Goal: Check status: Check status

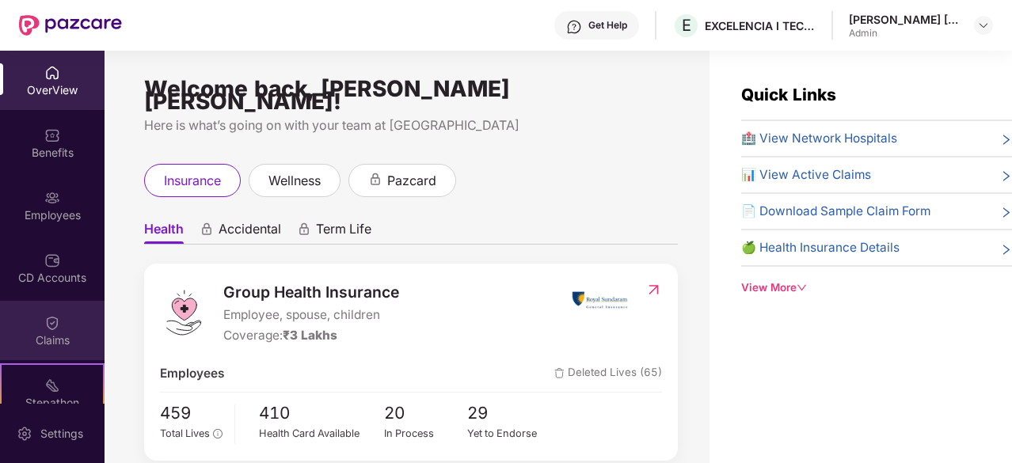
click at [55, 328] on img at bounding box center [52, 323] width 16 height 16
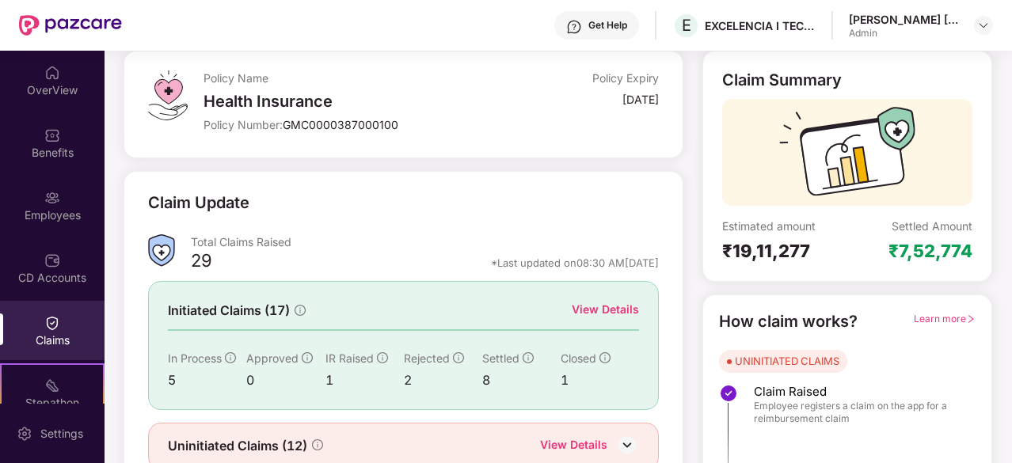
scroll to position [155, 0]
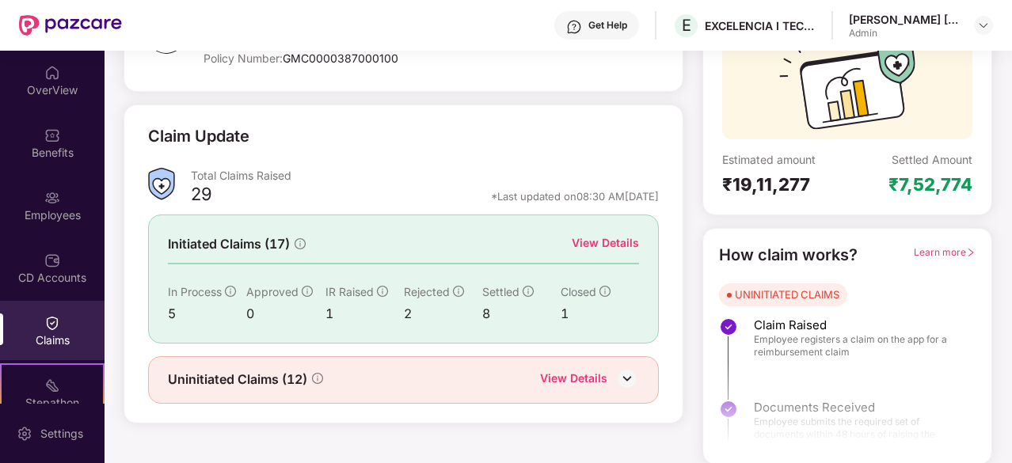
click at [588, 240] on div "View Details" at bounding box center [604, 242] width 67 height 17
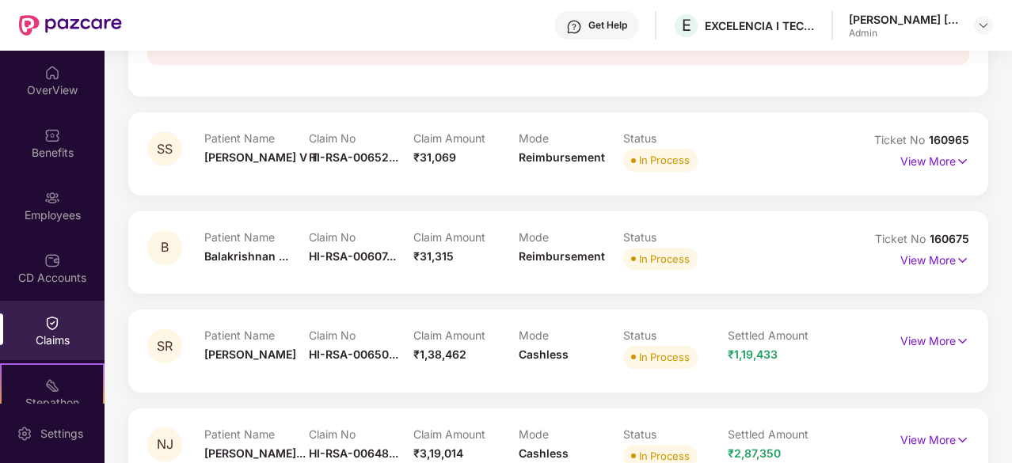
scroll to position [341, 0]
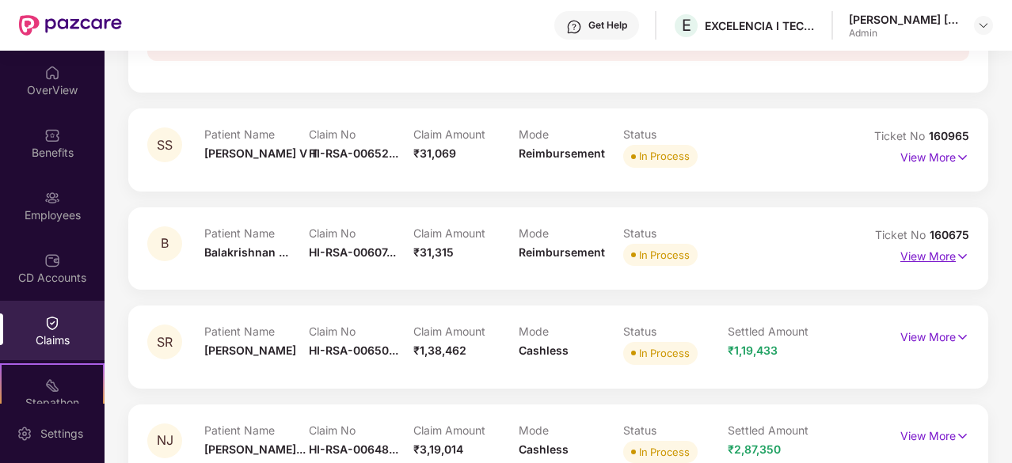
click at [940, 259] on p "View More" at bounding box center [934, 254] width 69 height 21
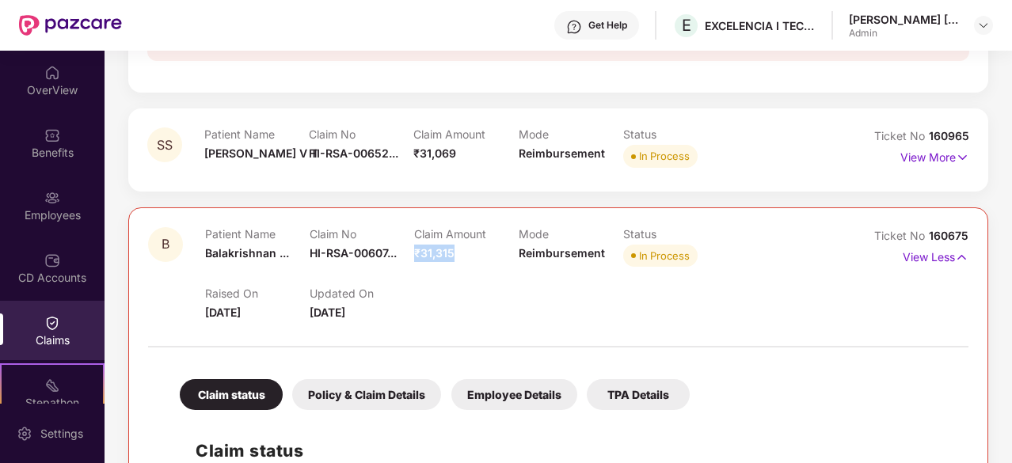
drag, startPoint x: 414, startPoint y: 249, endPoint x: 454, endPoint y: 254, distance: 40.6
click at [454, 254] on div "Claim Amount ₹31,315" at bounding box center [466, 249] width 104 height 44
copy span "₹31,315"
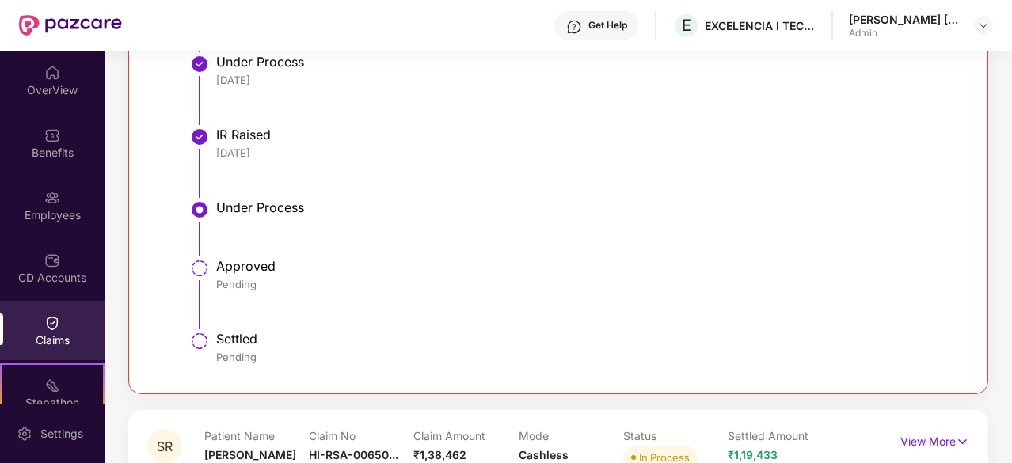
scroll to position [986, 0]
